Goal: Go to known website: Go to known website

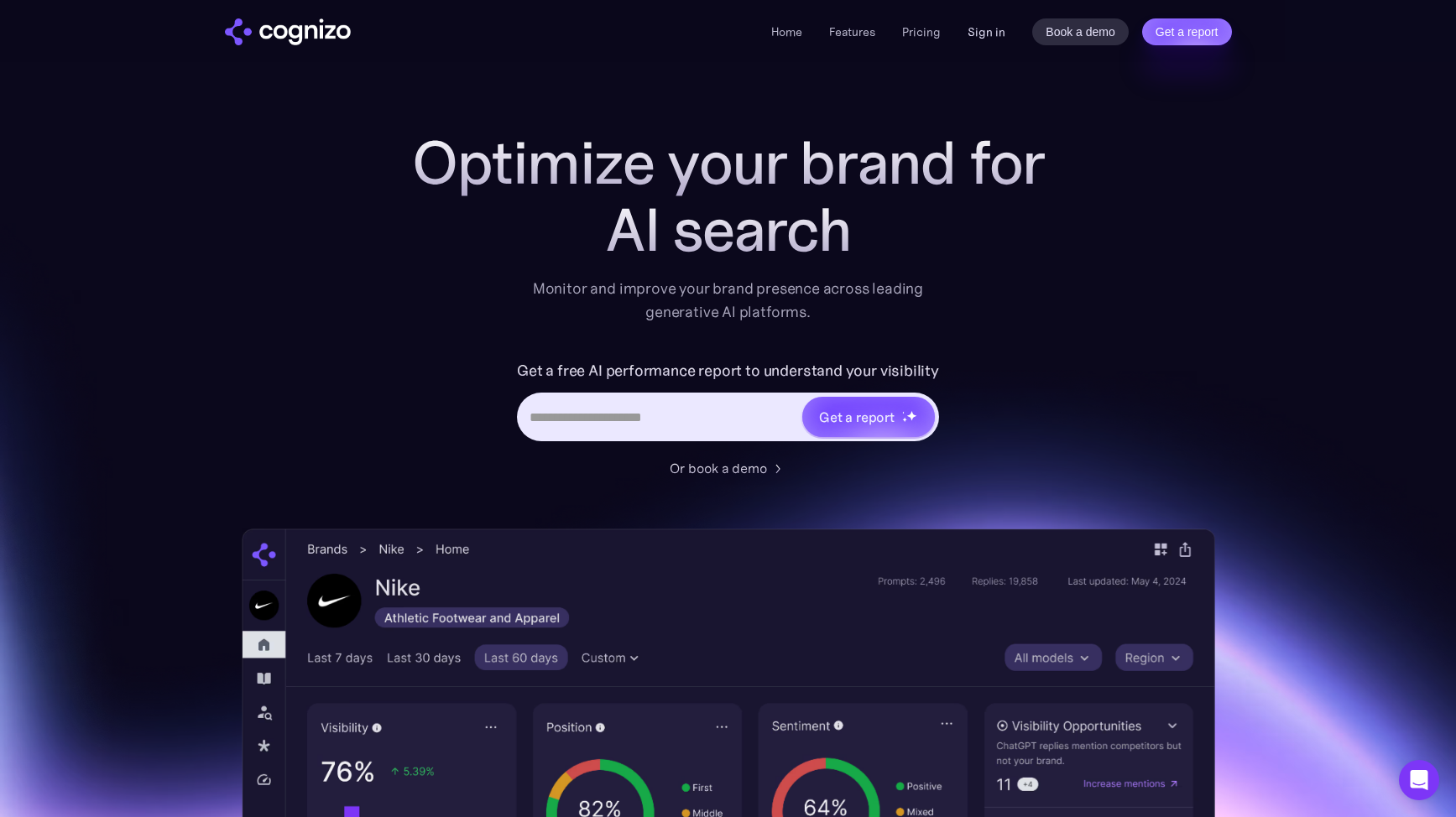
click at [986, 38] on link "Sign in" at bounding box center [986, 31] width 38 height 20
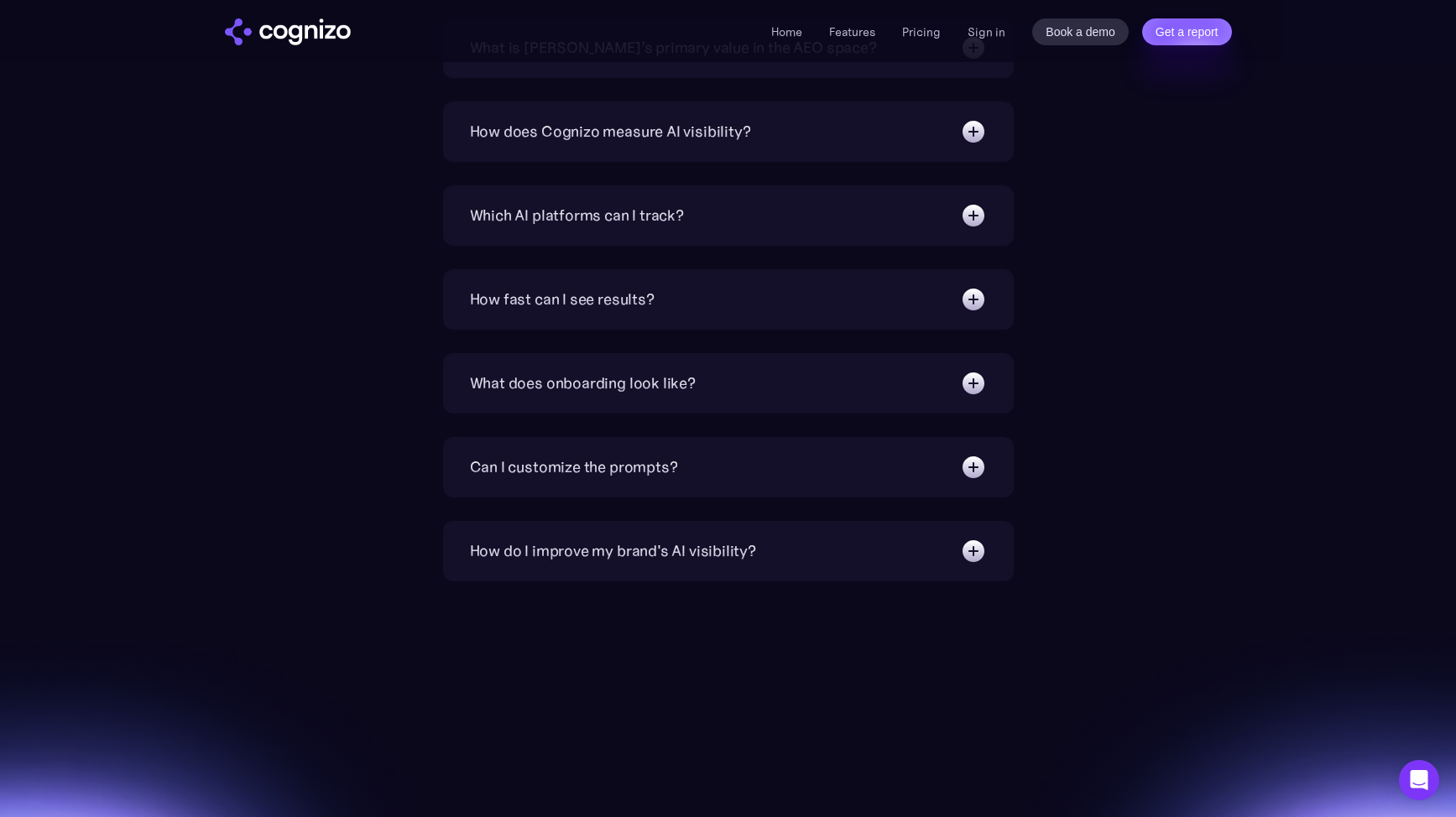
scroll to position [5862, 0]
